Goal: Navigation & Orientation: Find specific page/section

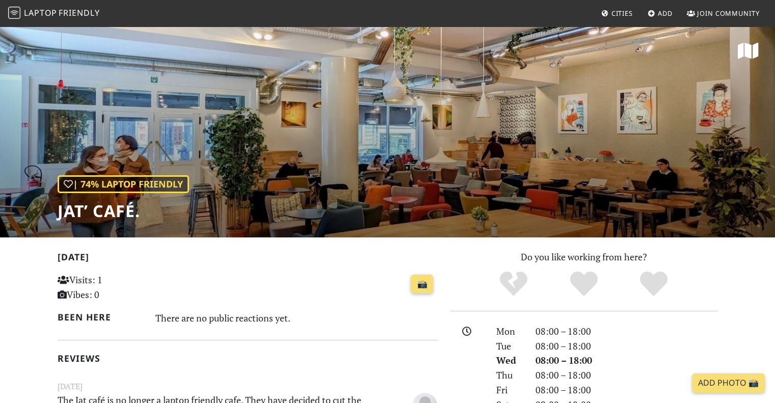
click at [618, 16] on span "Cities" at bounding box center [621, 13] width 21 height 9
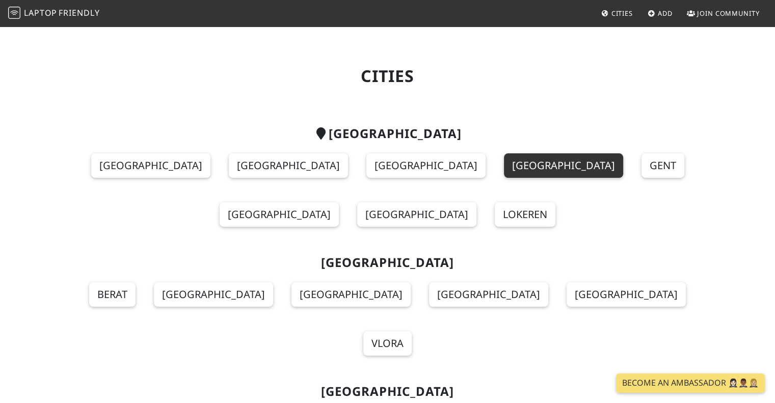
click at [504, 166] on link "Brussels" at bounding box center [563, 165] width 119 height 24
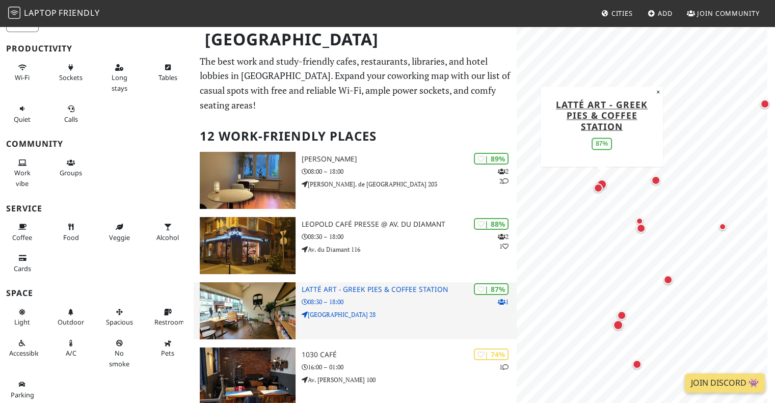
click at [391, 285] on h3 "Latté Art - Greek Pies & Coffee Station" at bounding box center [409, 289] width 215 height 9
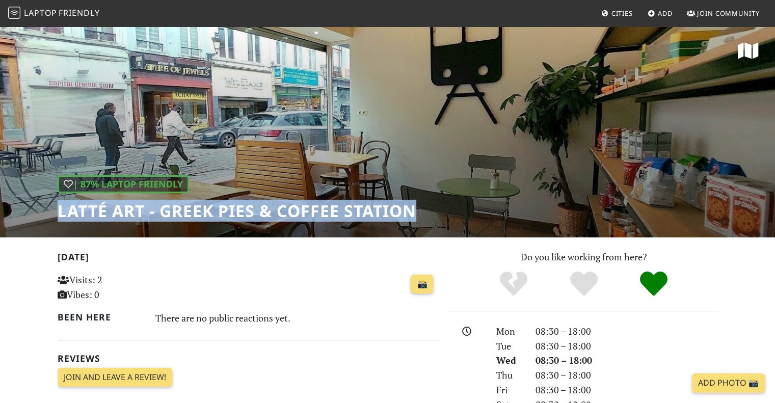
drag, startPoint x: 422, startPoint y: 209, endPoint x: 58, endPoint y: 210, distance: 364.2
click at [58, 210] on div "| 87% Laptop Friendly Latté Art - Greek Pies & Coffee Station" at bounding box center [387, 131] width 775 height 212
copy h1 "Latté Art - Greek Pies & Coffee Station"
